Goal: Transaction & Acquisition: Obtain resource

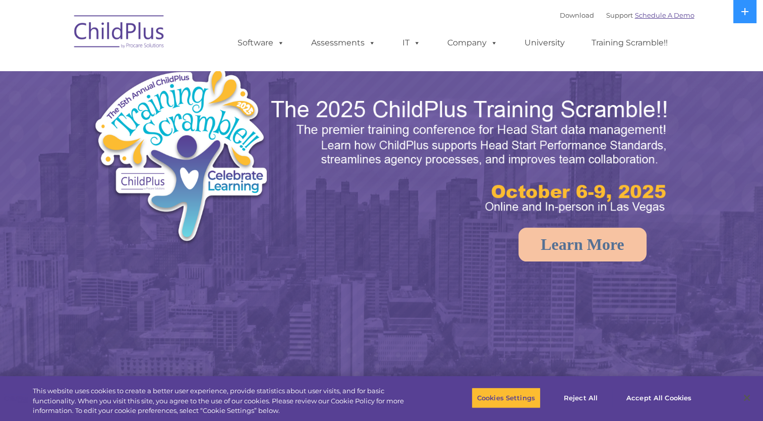
select select "MEDIUM"
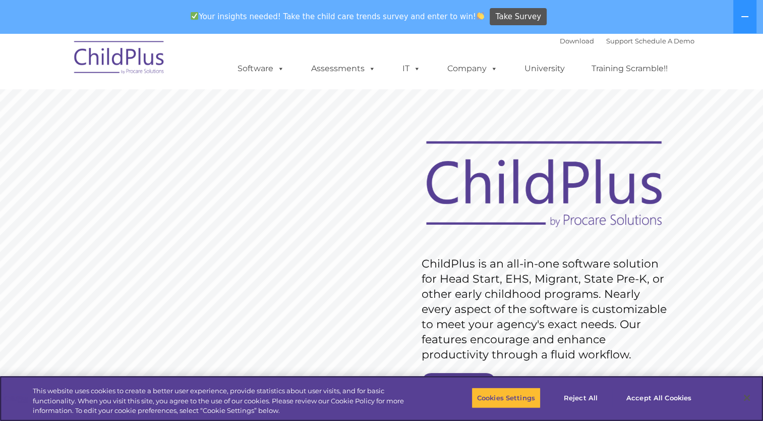
scroll to position [117, 0]
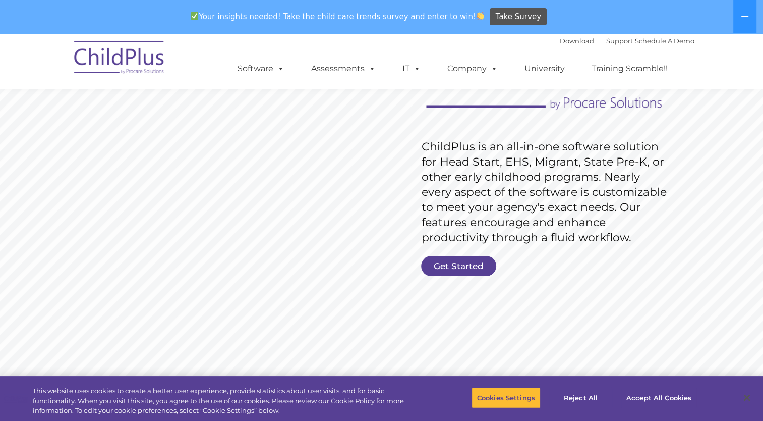
click at [462, 251] on rs-slide "Request Pricing ChildPlus is an all-in-one software solution for Head Start, EH…" at bounding box center [381, 179] width 763 height 454
click at [447, 265] on link "Get Started" at bounding box center [458, 266] width 75 height 20
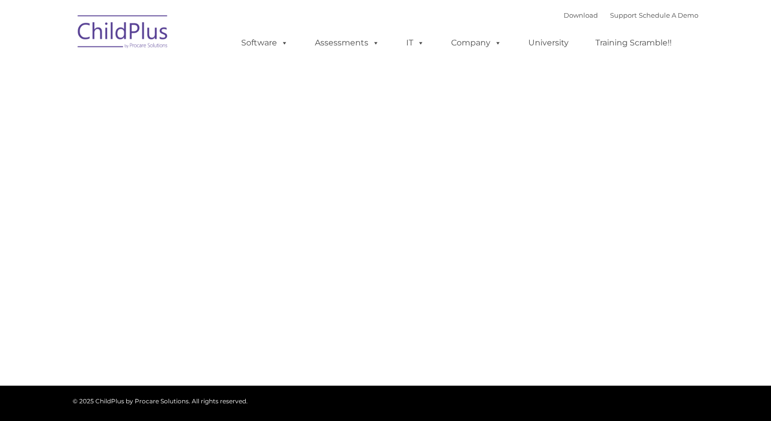
type input ""
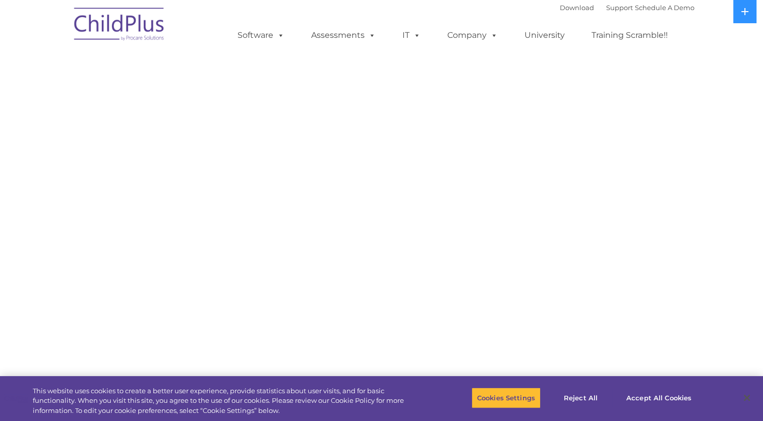
select select "MEDIUM"
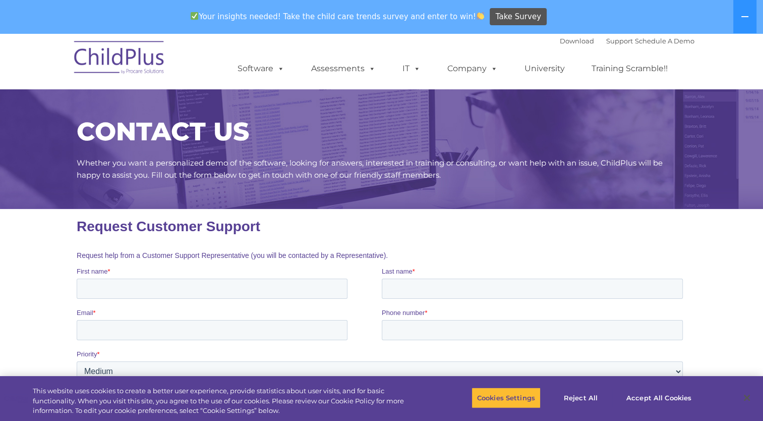
click at [560, 45] on div "Download Support | Schedule A Demo " at bounding box center [627, 40] width 135 height 15
click at [565, 40] on link "Download" at bounding box center [577, 41] width 34 height 8
